Goal: Navigation & Orientation: Find specific page/section

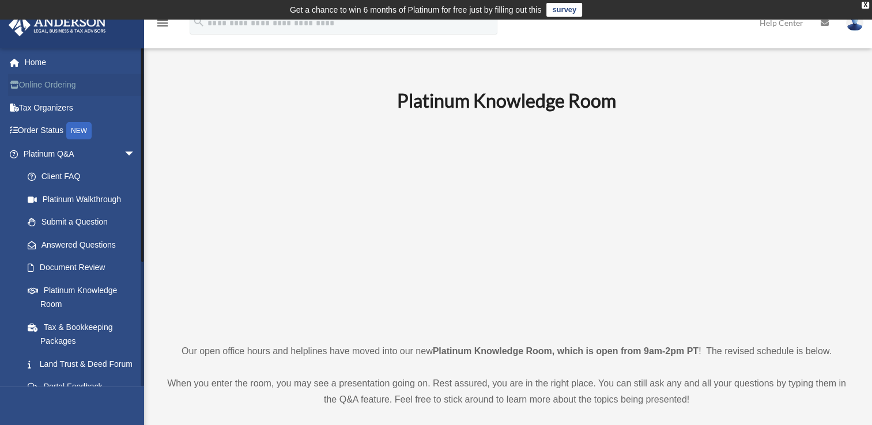
click at [92, 77] on link "Online Ordering" at bounding box center [80, 85] width 145 height 23
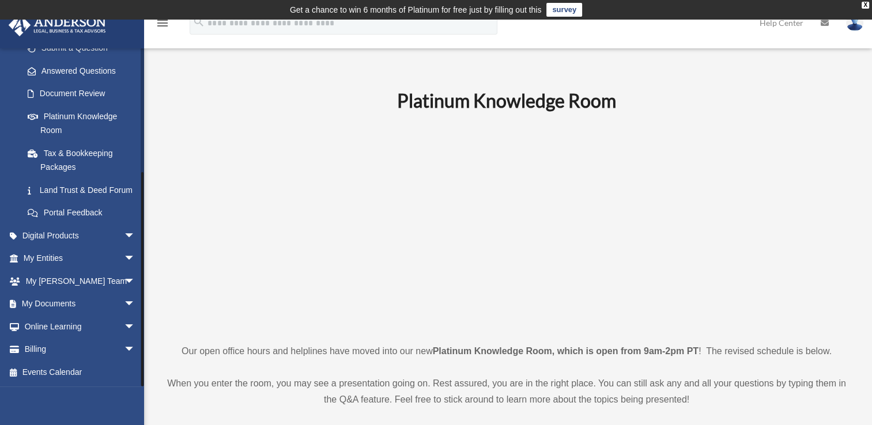
scroll to position [187, 0]
click at [55, 281] on link "My Anderson Team arrow_drop_down" at bounding box center [80, 281] width 145 height 23
click at [58, 285] on link "My Anderson Team arrow_drop_down" at bounding box center [80, 281] width 145 height 23
click at [124, 284] on span "arrow_drop_down" at bounding box center [135, 282] width 23 height 24
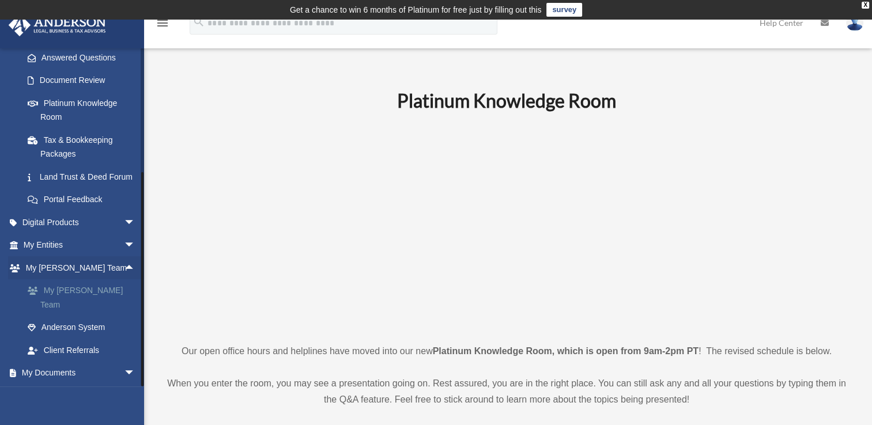
click at [101, 305] on link "My [PERSON_NAME] Team" at bounding box center [84, 298] width 137 height 37
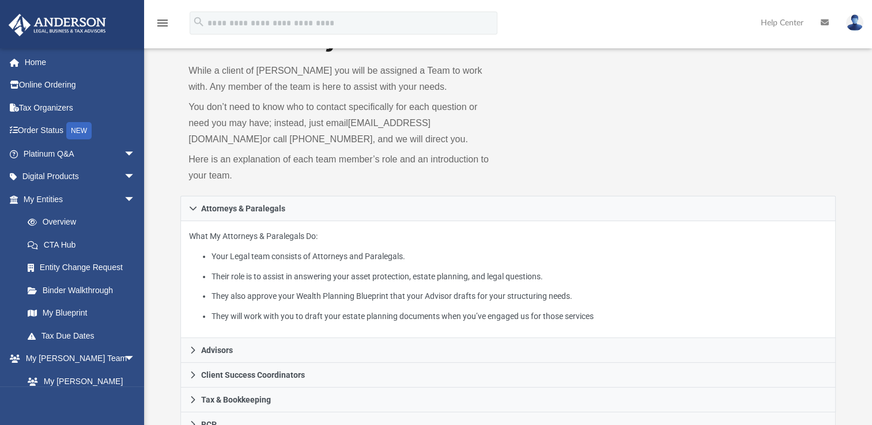
scroll to position [69, 0]
click at [106, 153] on link "Platinum Q&A arrow_drop_down" at bounding box center [80, 153] width 145 height 23
click at [124, 155] on span "arrow_drop_down" at bounding box center [135, 154] width 23 height 24
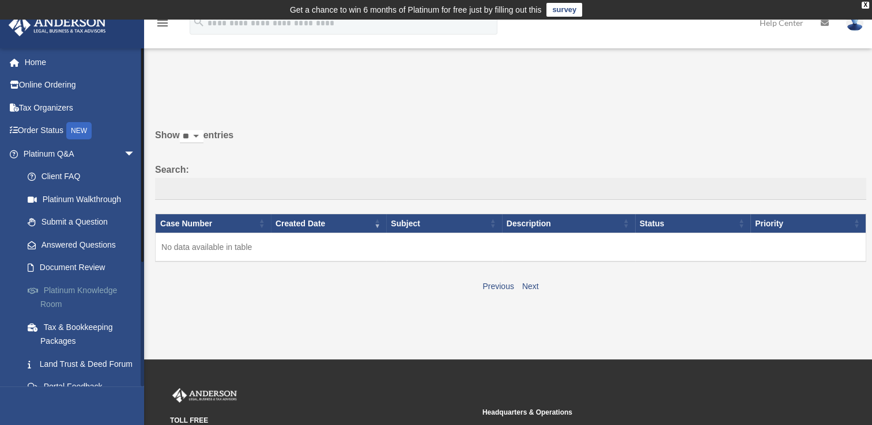
click at [81, 292] on link "Platinum Knowledge Room" at bounding box center [84, 297] width 137 height 37
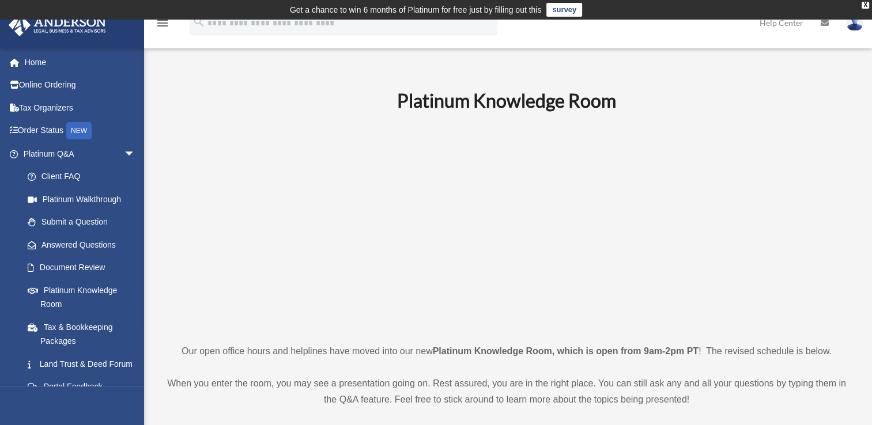
drag, startPoint x: 874, startPoint y: 418, endPoint x: 676, endPoint y: 77, distance: 394.6
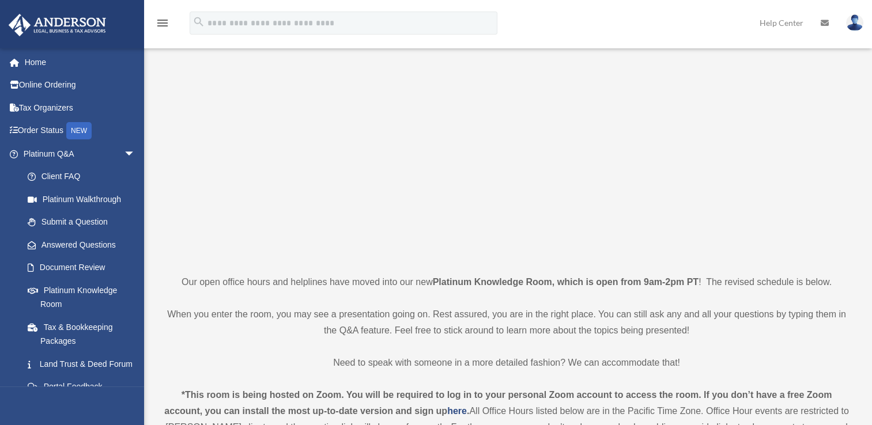
scroll to position [92, 0]
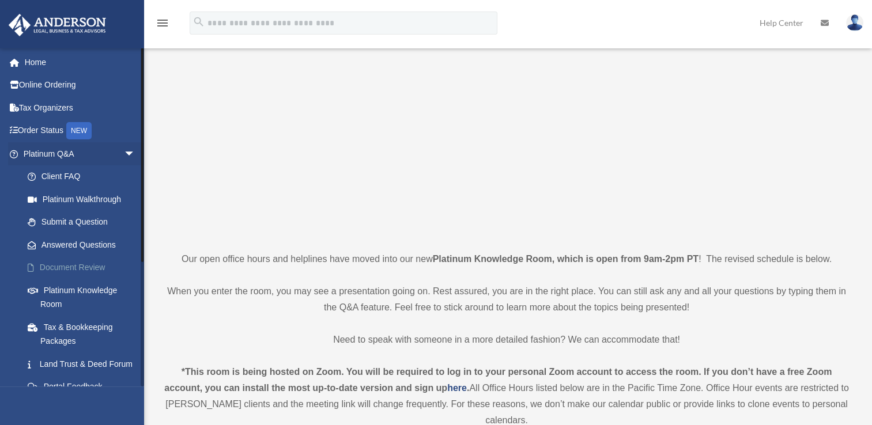
click at [81, 266] on link "Document Review" at bounding box center [84, 267] width 137 height 23
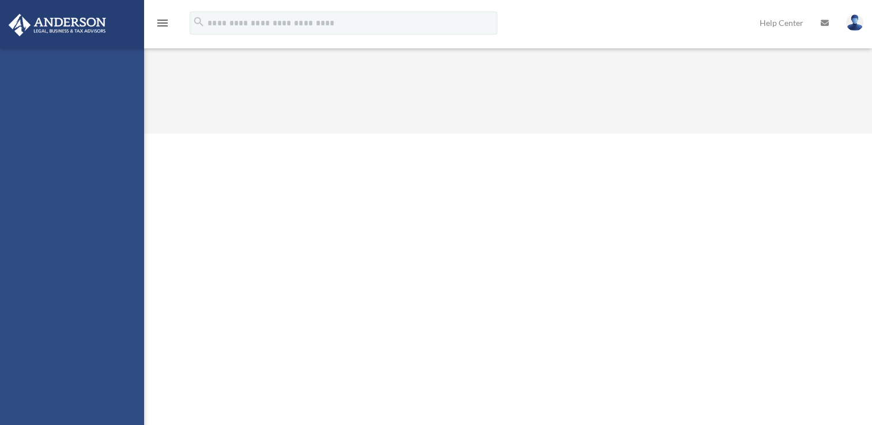
click at [55, 267] on div "[EMAIL_ADDRESS][DOMAIN_NAME] Sign Out [EMAIL_ADDRESS][DOMAIN_NAME] Home Online …" at bounding box center [72, 260] width 144 height 425
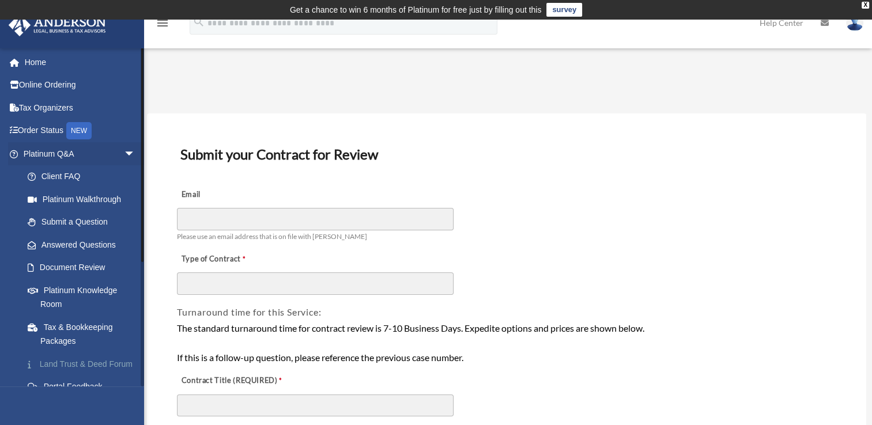
click at [106, 371] on link "Land Trust & Deed Forum" at bounding box center [84, 364] width 137 height 23
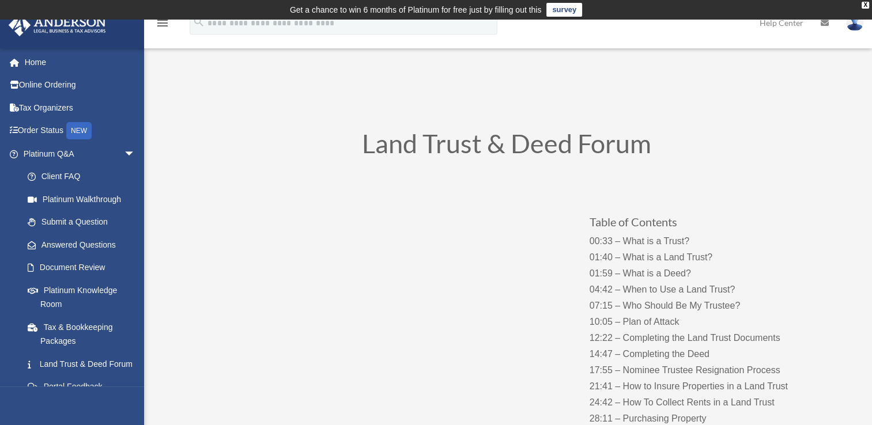
scroll to position [372, 0]
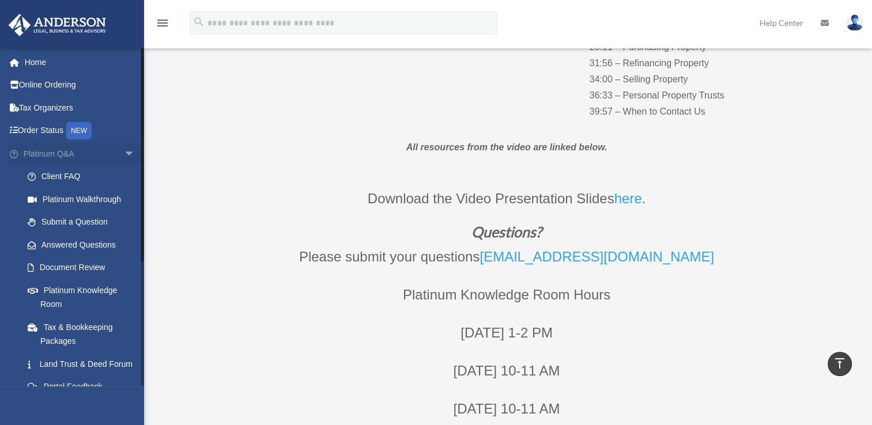
click at [125, 160] on span "arrow_drop_down" at bounding box center [135, 154] width 23 height 24
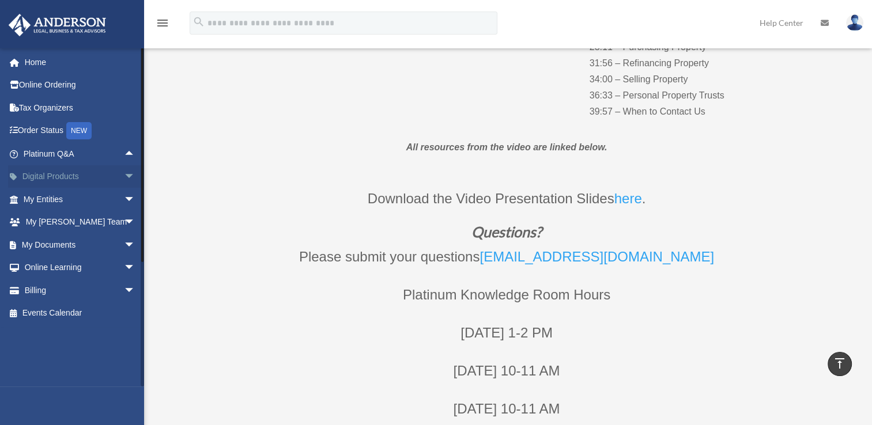
click at [124, 181] on span "arrow_drop_down" at bounding box center [135, 177] width 23 height 24
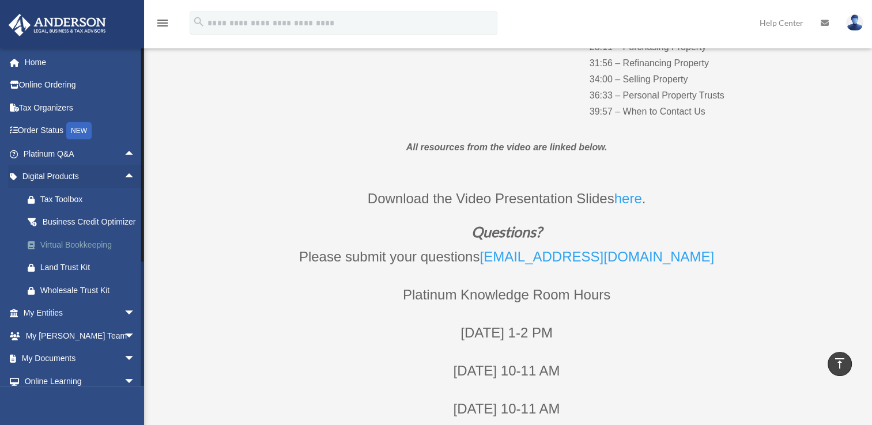
click at [99, 256] on link "Virtual Bookkeeping" at bounding box center [84, 244] width 137 height 23
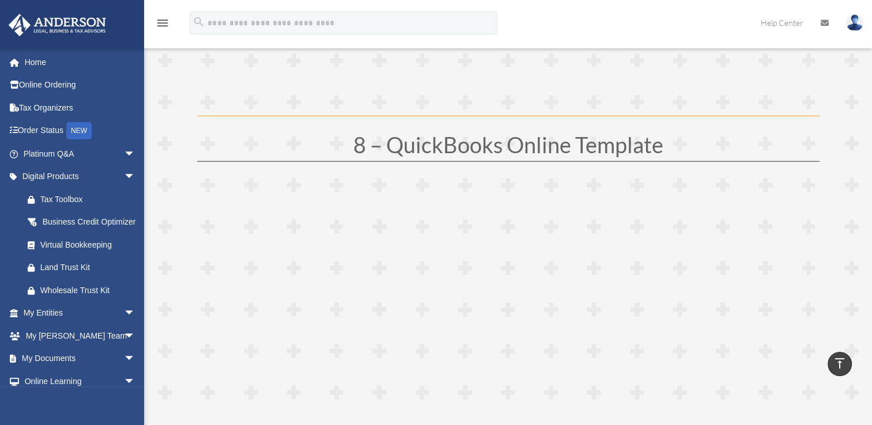
scroll to position [3349, 0]
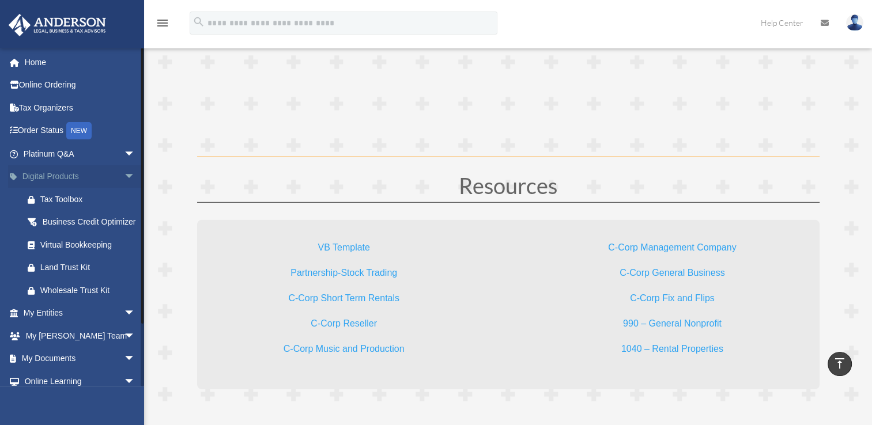
click at [124, 169] on span "arrow_drop_down" at bounding box center [135, 177] width 23 height 24
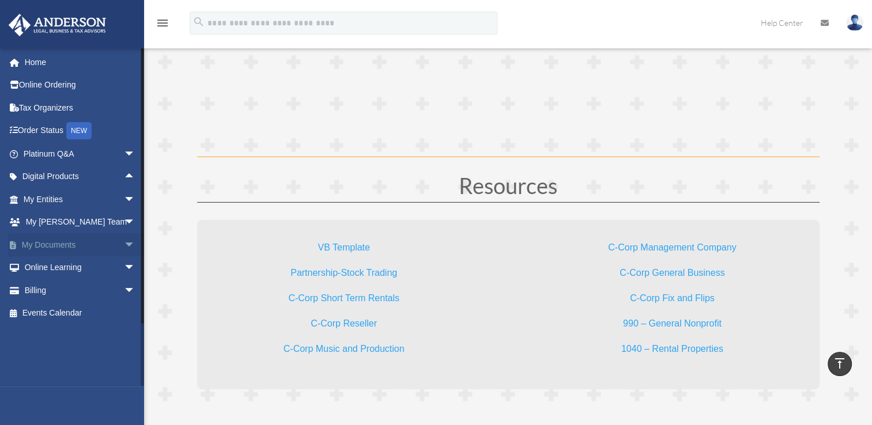
click at [124, 244] on span "arrow_drop_down" at bounding box center [135, 245] width 23 height 24
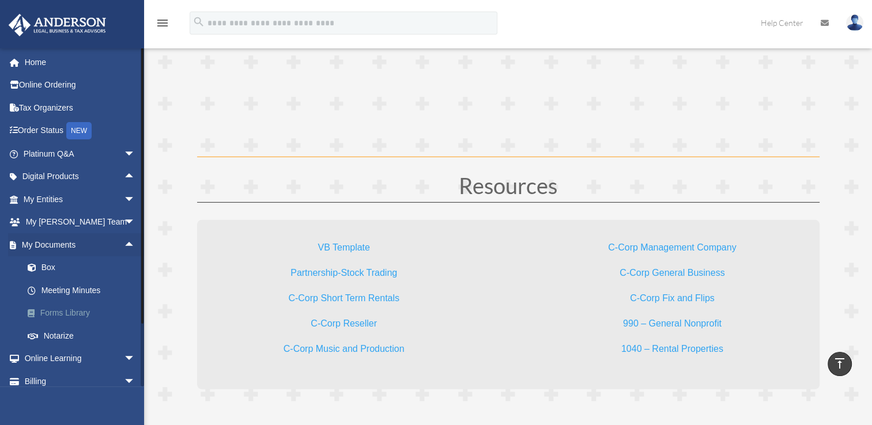
click at [89, 315] on link "Forms Library" at bounding box center [84, 313] width 137 height 23
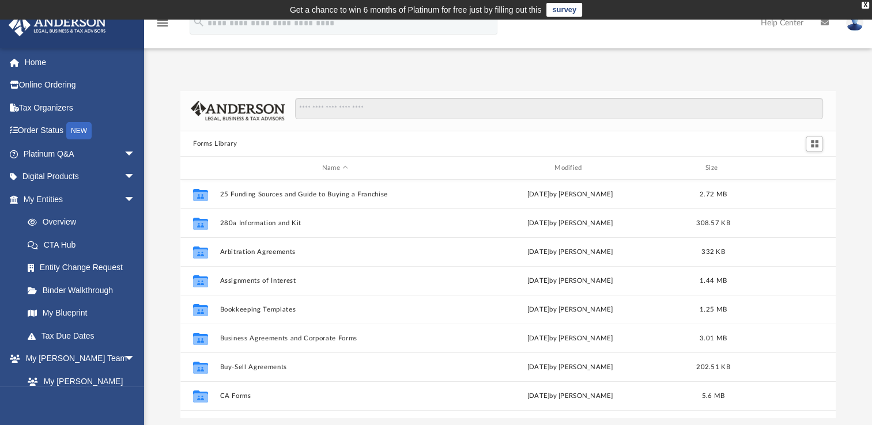
scroll to position [253, 646]
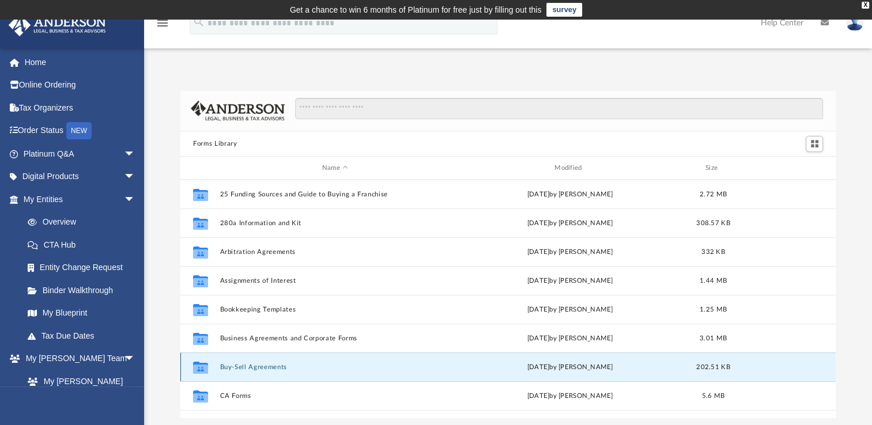
click at [281, 366] on button "Buy-Sell Agreements" at bounding box center [335, 367] width 230 height 7
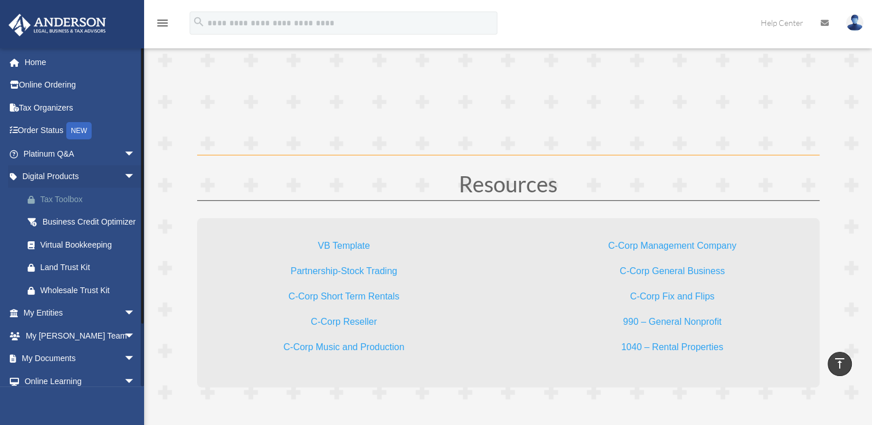
scroll to position [3349, 0]
click at [129, 371] on span "arrow_drop_down" at bounding box center [135, 360] width 23 height 24
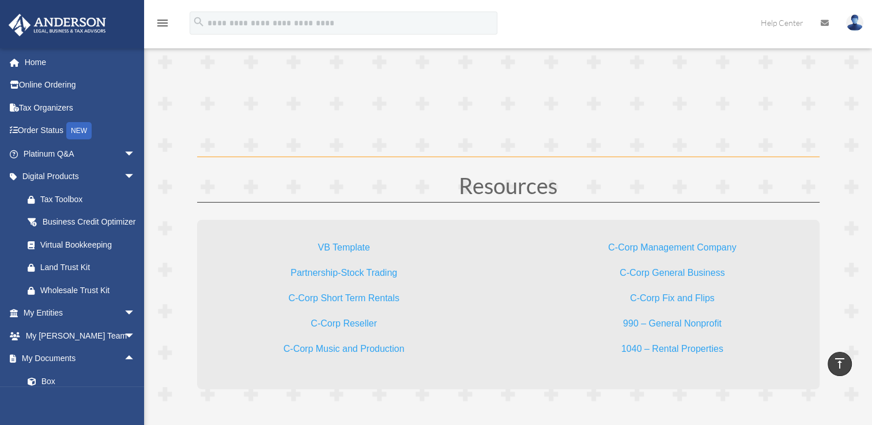
click at [299, 310] on p "C-Corp Short Term Rentals" at bounding box center [344, 302] width 220 height 25
click at [124, 371] on span "arrow_drop_up" at bounding box center [135, 360] width 23 height 24
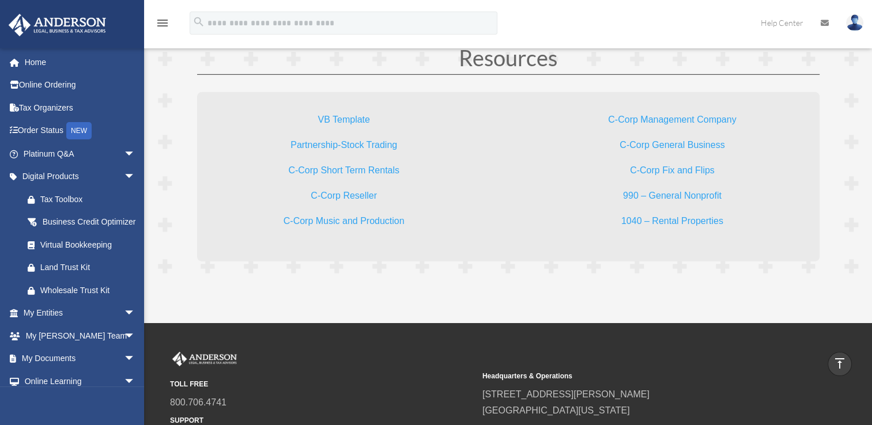
scroll to position [3487, 0]
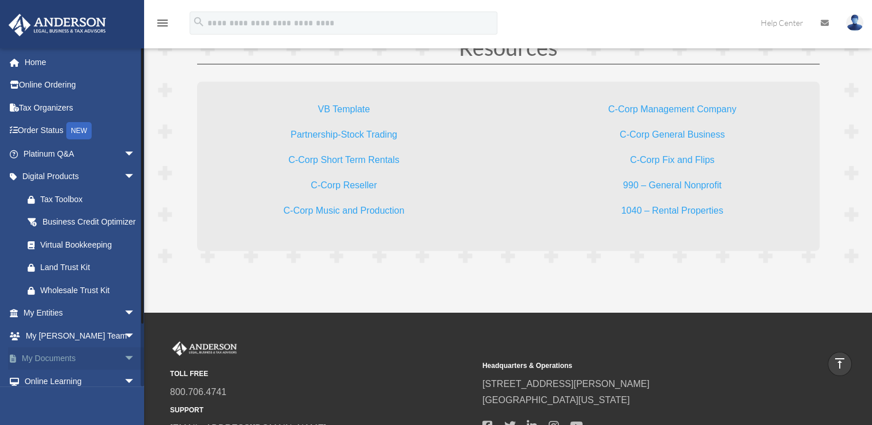
click at [53, 371] on link "My Documents arrow_drop_down" at bounding box center [80, 359] width 145 height 23
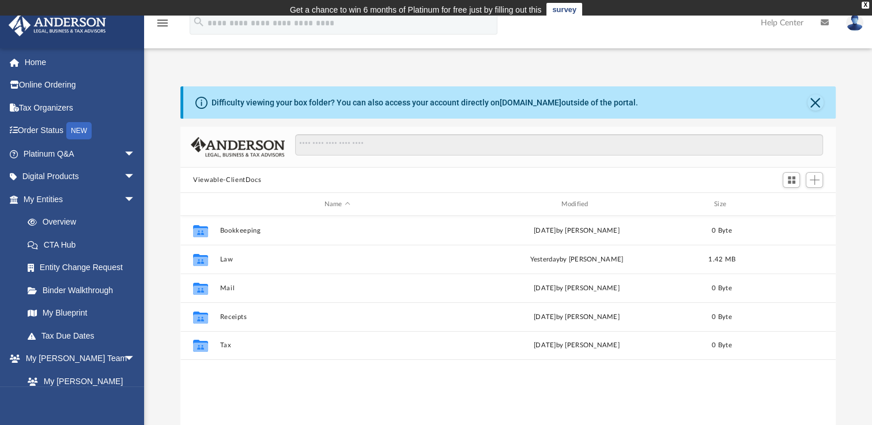
scroll to position [253, 646]
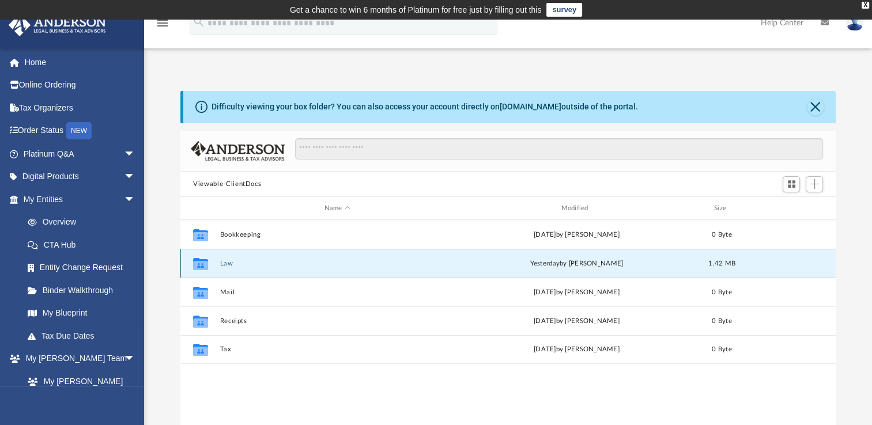
click at [232, 262] on button "Law" at bounding box center [337, 263] width 235 height 7
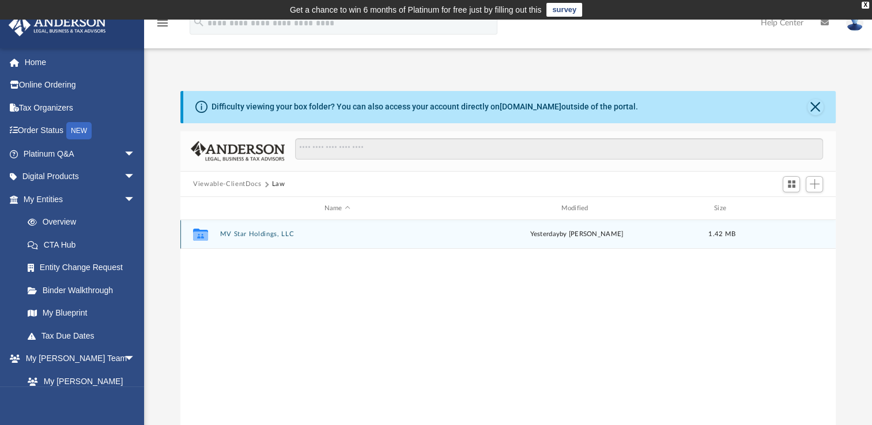
click at [269, 232] on button "MV Star Holdings, LLC" at bounding box center [337, 234] width 235 height 7
click at [244, 235] on button "Initial Docs" at bounding box center [337, 234] width 235 height 7
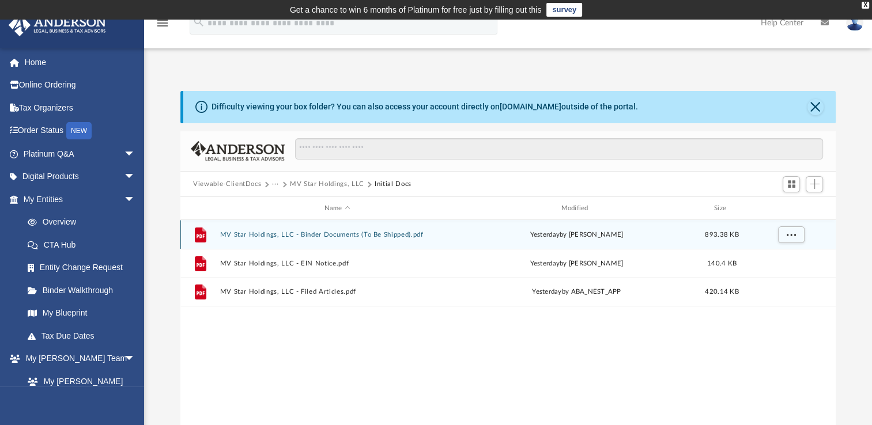
click at [359, 237] on button "MV Star Holdings, LLC - Binder Documents (To Be Shipped).pdf" at bounding box center [337, 234] width 235 height 7
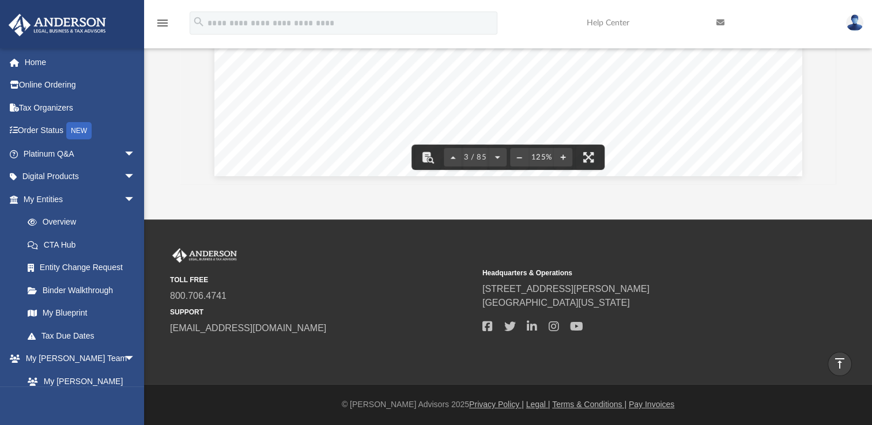
scroll to position [0, 0]
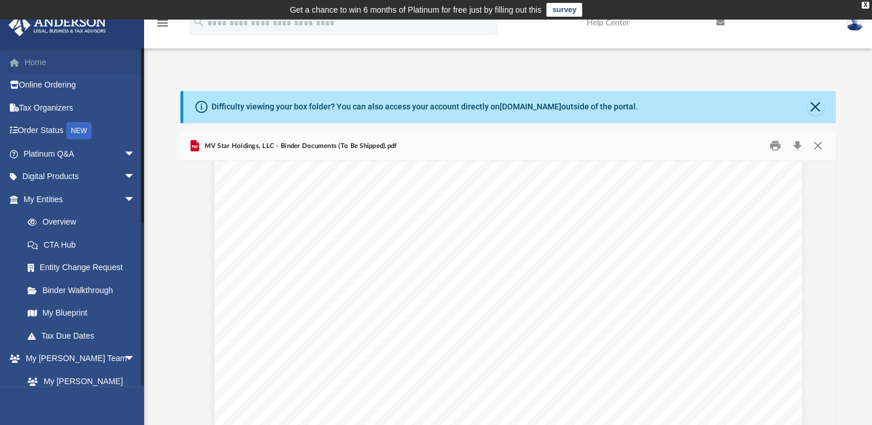
click at [75, 59] on link "Home" at bounding box center [80, 62] width 145 height 23
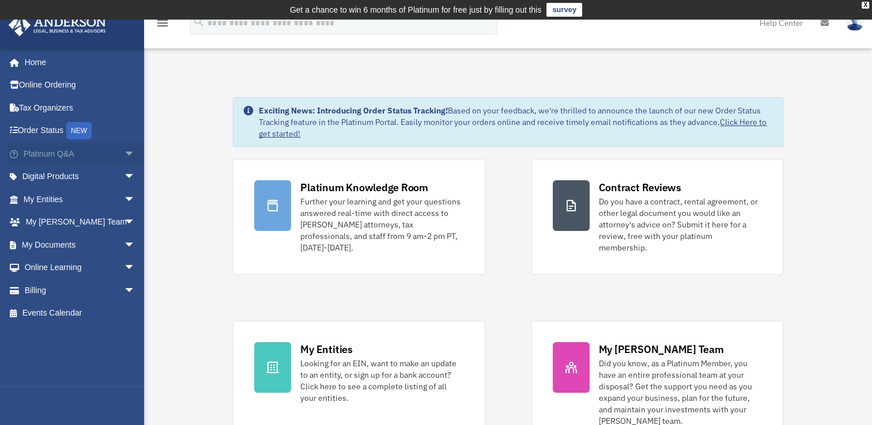
click at [110, 156] on link "Platinum Q&A arrow_drop_down" at bounding box center [80, 153] width 145 height 23
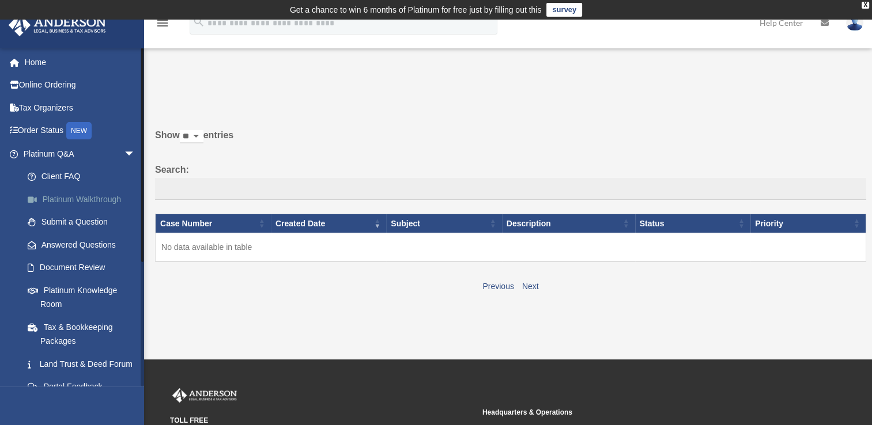
click at [96, 199] on link "Platinum Walkthrough" at bounding box center [84, 199] width 137 height 23
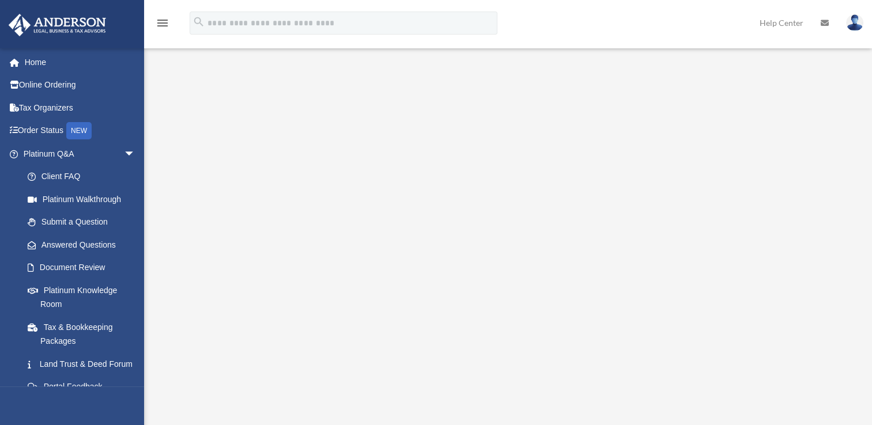
scroll to position [69, 0]
click at [85, 326] on link "Tax & Bookkeeping Packages" at bounding box center [84, 334] width 137 height 37
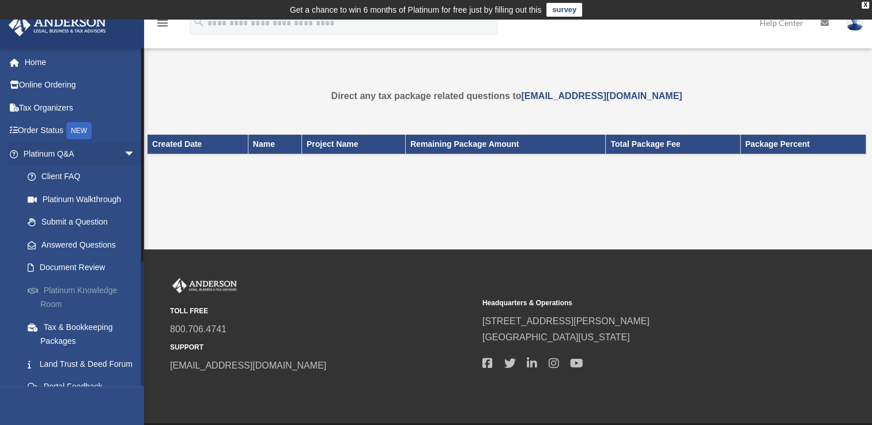
click at [98, 289] on link "Platinum Knowledge Room" at bounding box center [84, 297] width 137 height 37
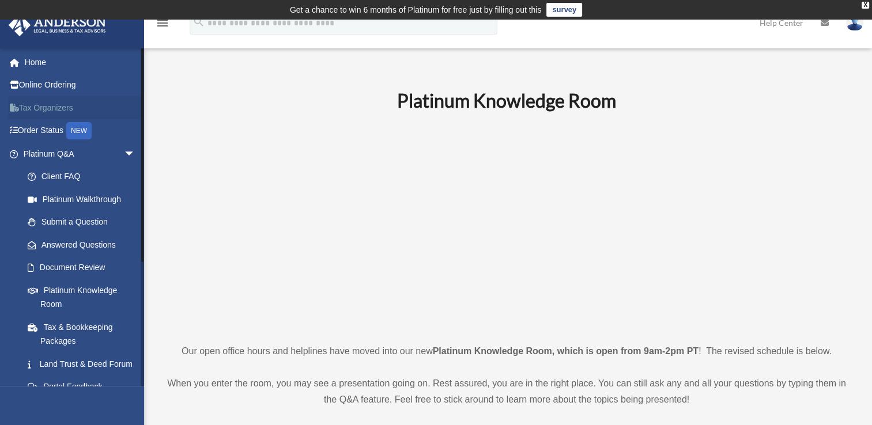
click at [65, 110] on link "Tax Organizers" at bounding box center [80, 107] width 145 height 23
click at [46, 59] on link "Home" at bounding box center [80, 62] width 145 height 23
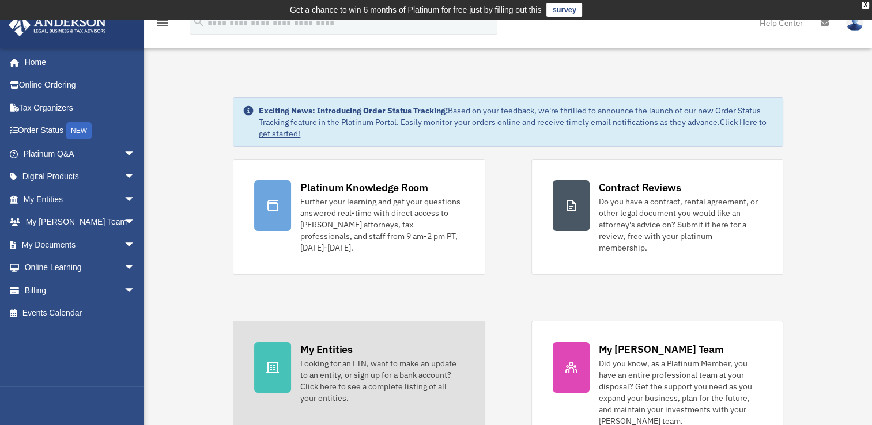
click at [354, 344] on div "My Entities Looking for an EIN, want to make an update to an entity, or sign up…" at bounding box center [381, 373] width 163 height 62
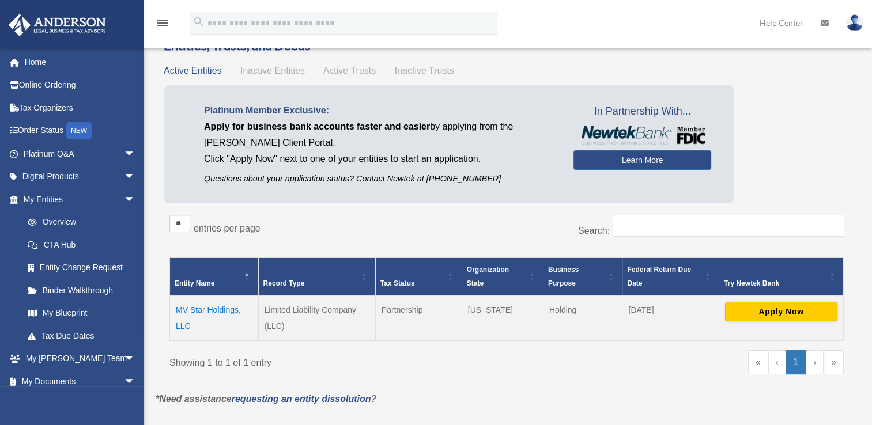
scroll to position [55, 0]
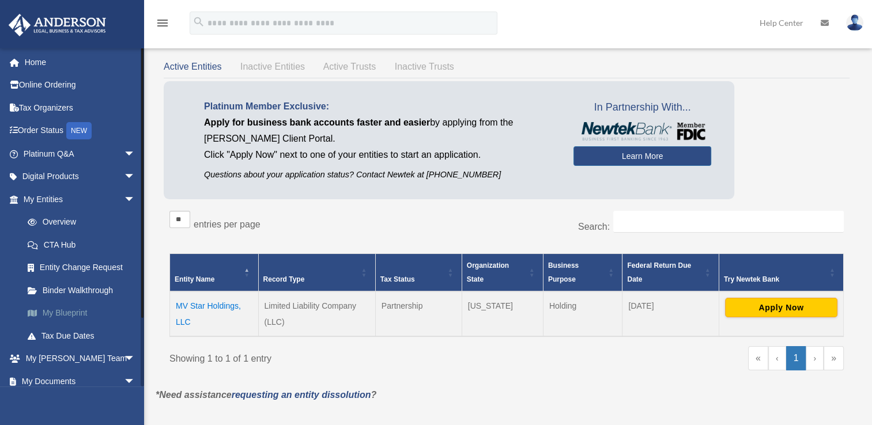
click at [44, 305] on link "My Blueprint" at bounding box center [84, 313] width 137 height 23
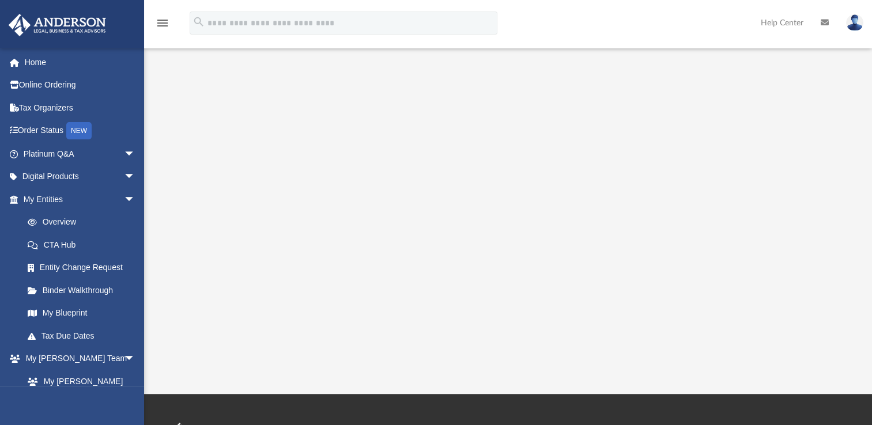
scroll to position [186, 0]
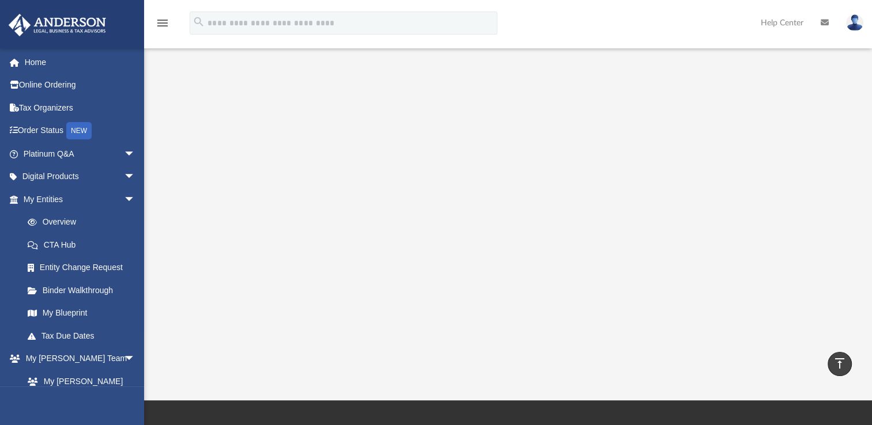
drag, startPoint x: 874, startPoint y: 296, endPoint x: 836, endPoint y: 94, distance: 205.9
click at [836, 94] on div at bounding box center [508, 135] width 728 height 461
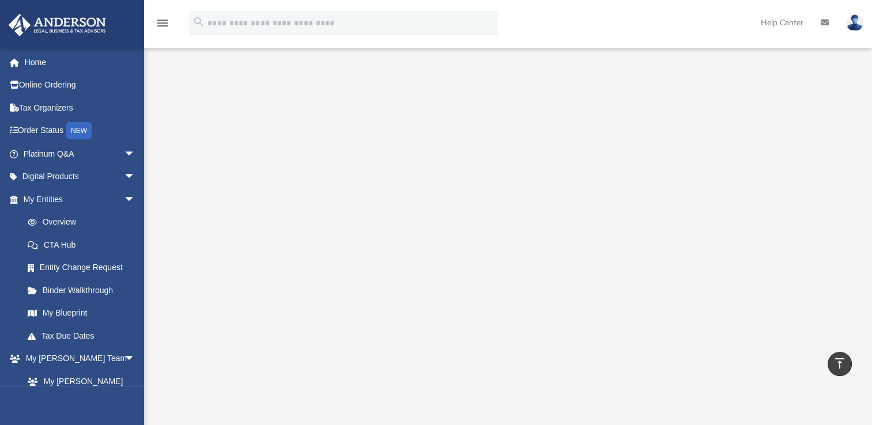
scroll to position [114, 0]
click at [870, 99] on div at bounding box center [508, 207] width 728 height 461
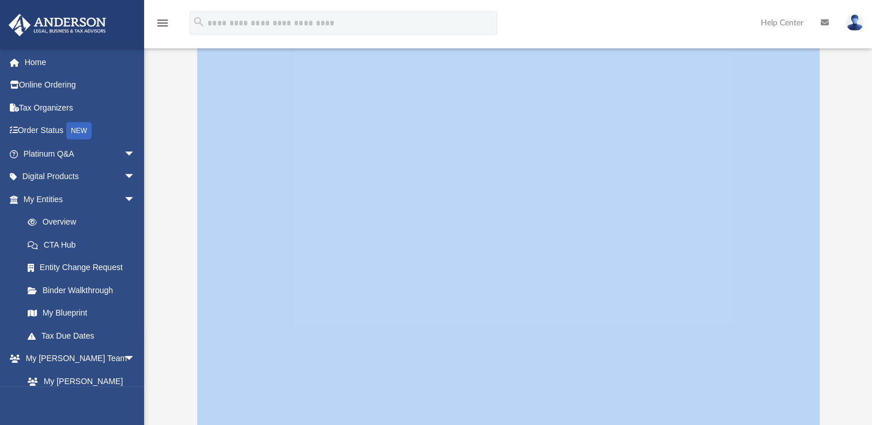
click at [870, 99] on div at bounding box center [508, 207] width 728 height 461
drag, startPoint x: 870, startPoint y: 99, endPoint x: 825, endPoint y: 141, distance: 60.8
click at [825, 141] on div at bounding box center [507, 207] width 655 height 461
